Goal: Information Seeking & Learning: Learn about a topic

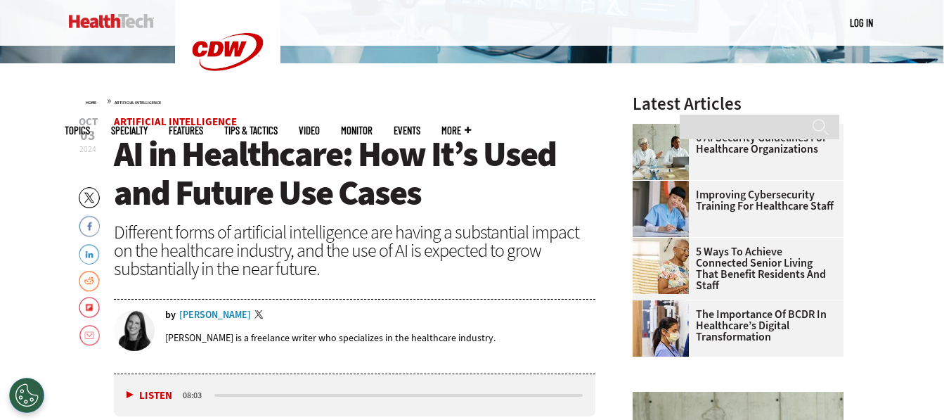
scroll to position [22, 0]
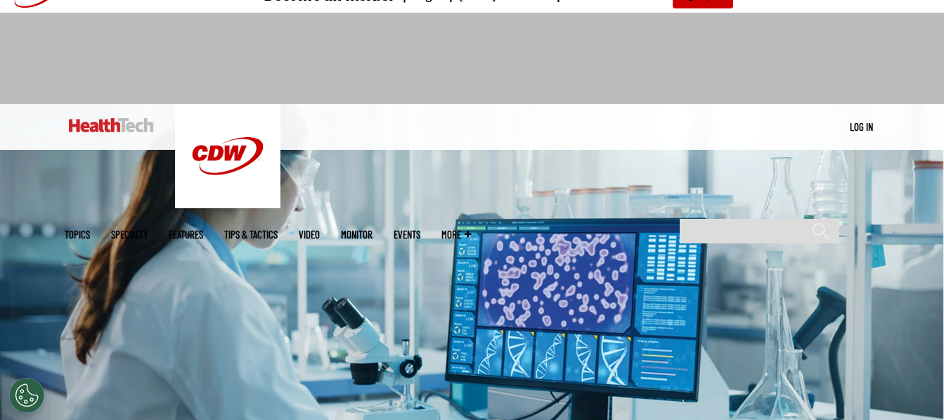
drag, startPoint x: 411, startPoint y: 218, endPoint x: 375, endPoint y: 219, distance: 36.5
click at [375, 219] on img at bounding box center [472, 268] width 944 height 328
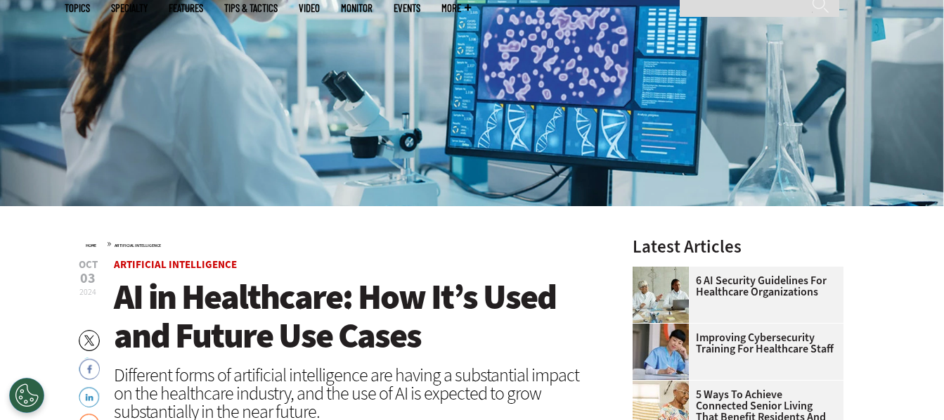
scroll to position [0, 0]
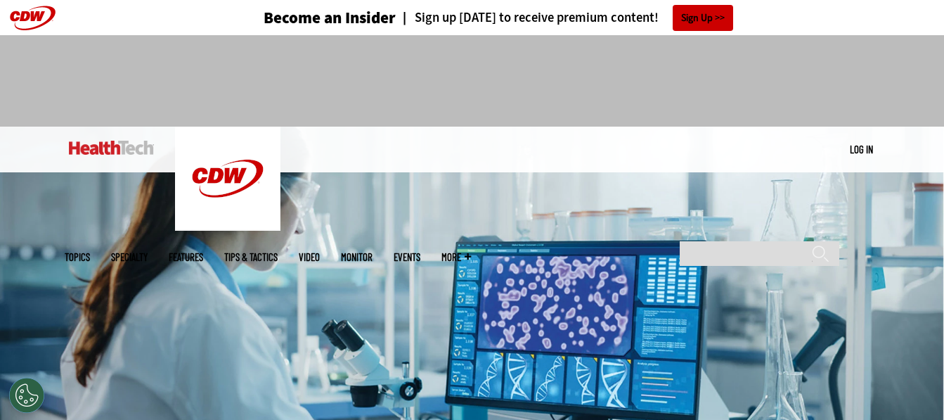
click at [644, 154] on div "MENU Log in Mobile menu Topics Artificial Intelligence Cloud Data Analytics Dat…" at bounding box center [472, 149] width 815 height 46
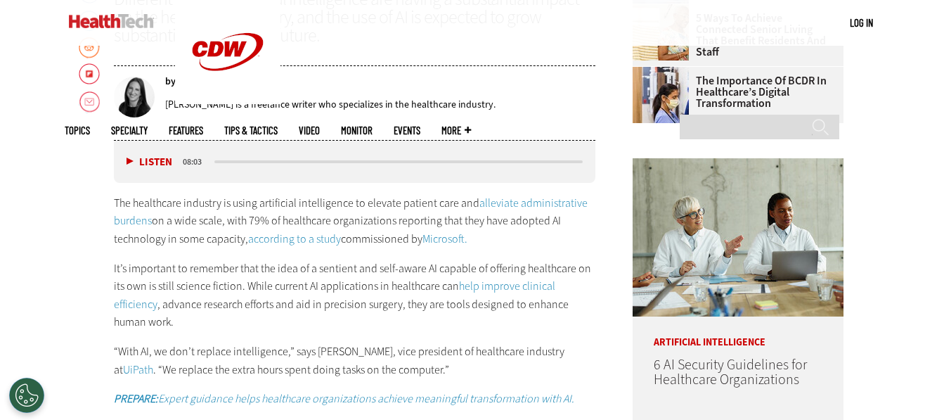
scroll to position [422, 0]
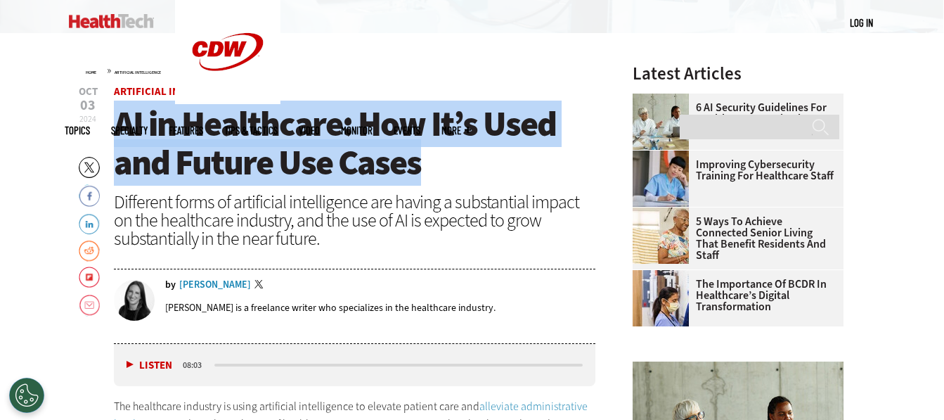
drag, startPoint x: 419, startPoint y: 164, endPoint x: 105, endPoint y: 119, distance: 316.7
copy span "AI in Healthcare: How It’s Used and Future Use Cases"
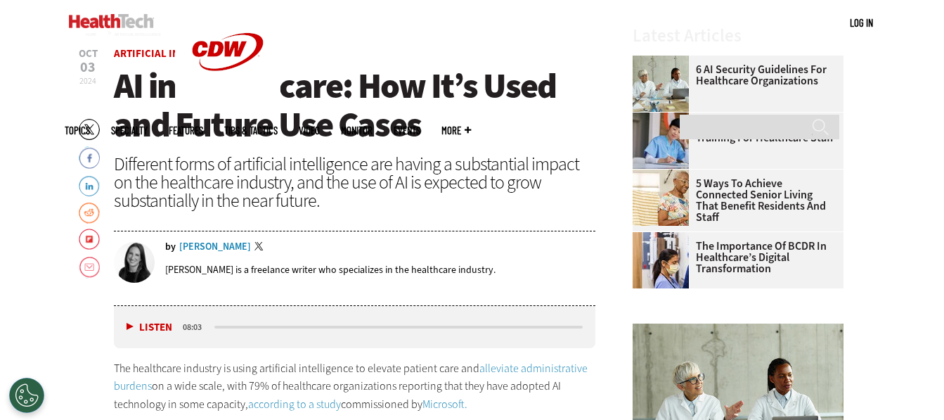
scroll to position [384, 0]
